Goal: Obtain resource: Download file/media

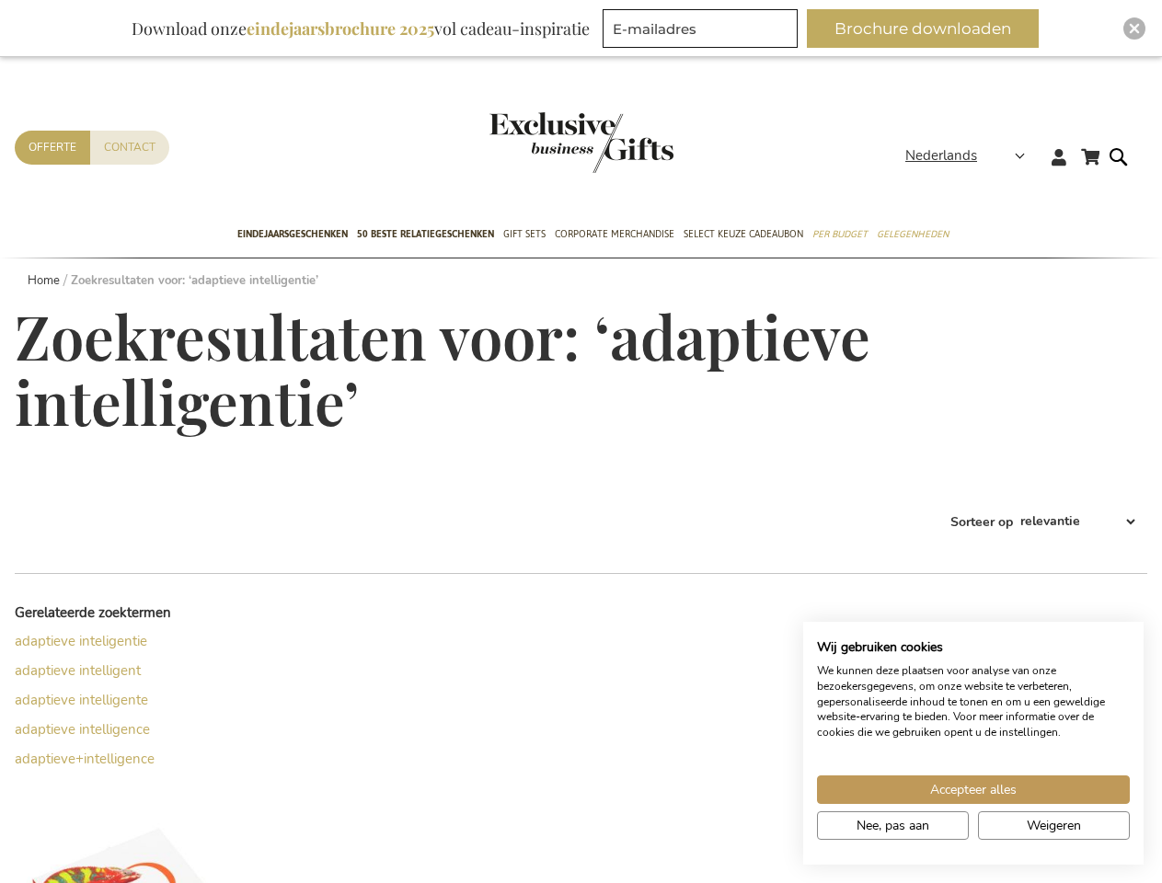
click at [581, 442] on div "Zoekresultaten voor: ‘adaptieve intelligentie’" at bounding box center [581, 389] width 1133 height 170
click at [971, 156] on span "Nederlands" at bounding box center [942, 155] width 72 height 21
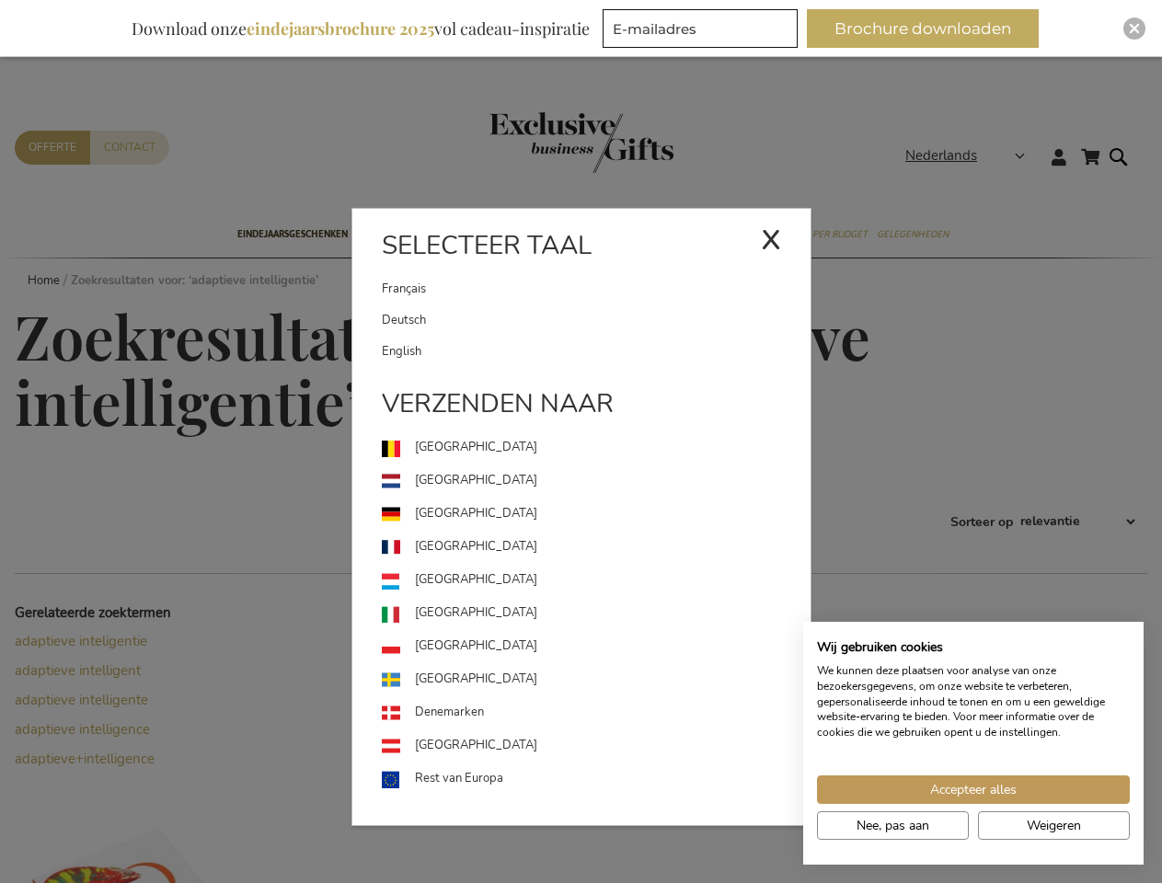
click at [930, 29] on button "Brochure downloaden" at bounding box center [923, 28] width 232 height 39
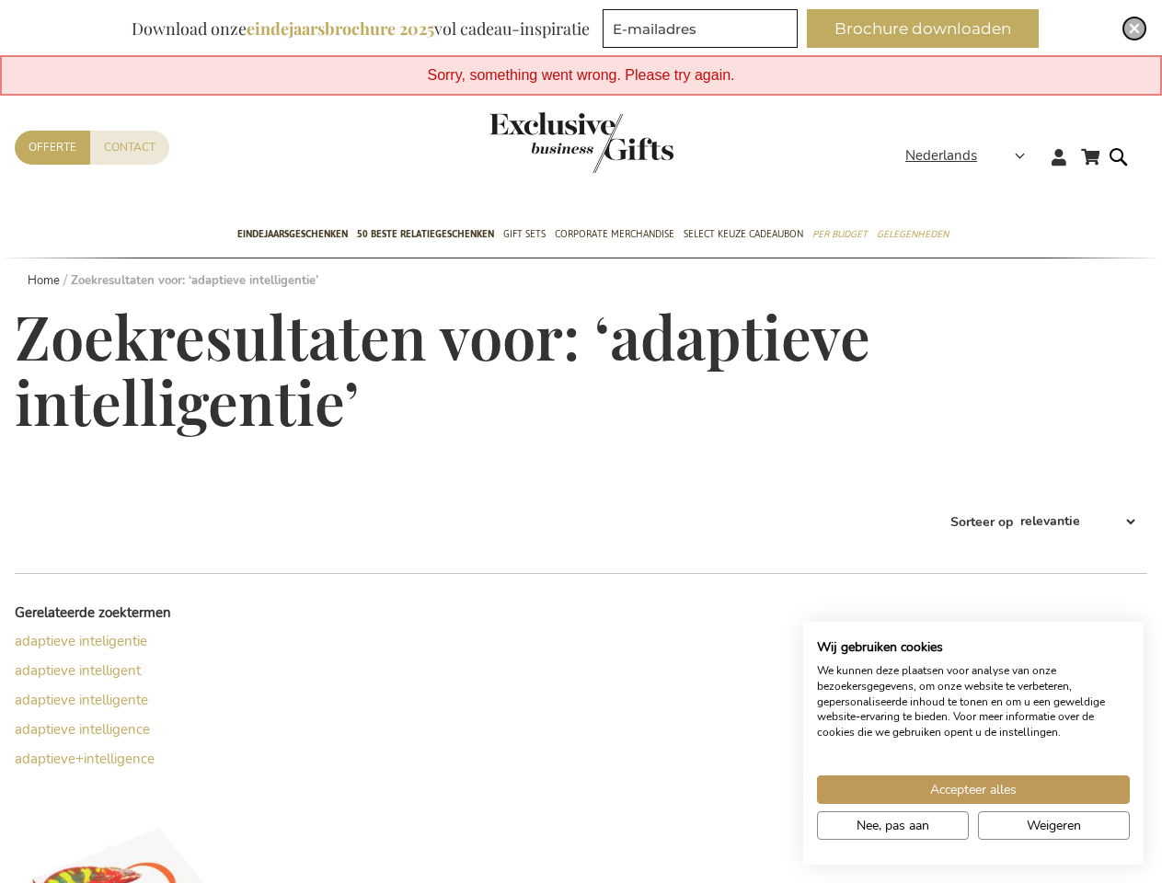
click at [1135, 29] on img "Close" at bounding box center [1134, 28] width 11 height 11
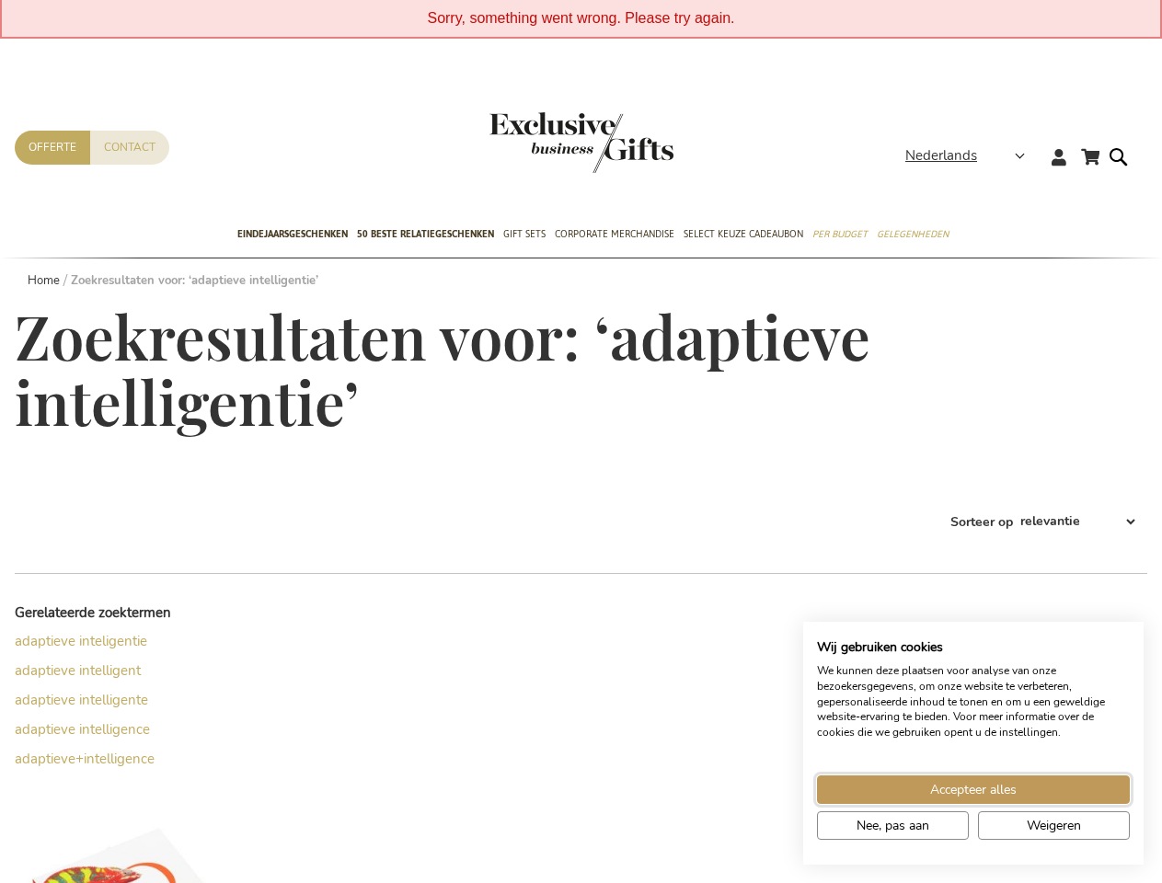
click at [974, 790] on span "Accepteer alles" at bounding box center [973, 789] width 87 height 19
